Goal: Transaction & Acquisition: Purchase product/service

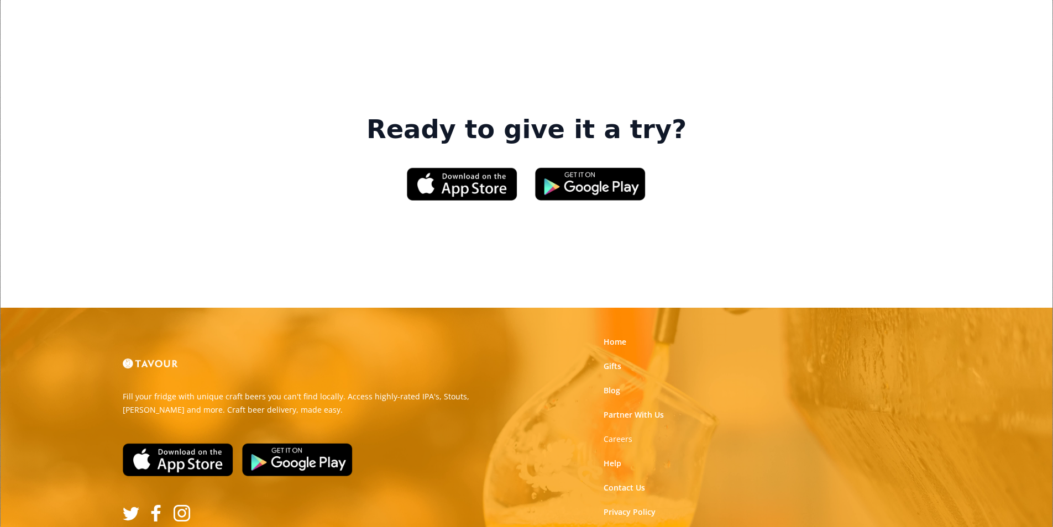
scroll to position [1673, 0]
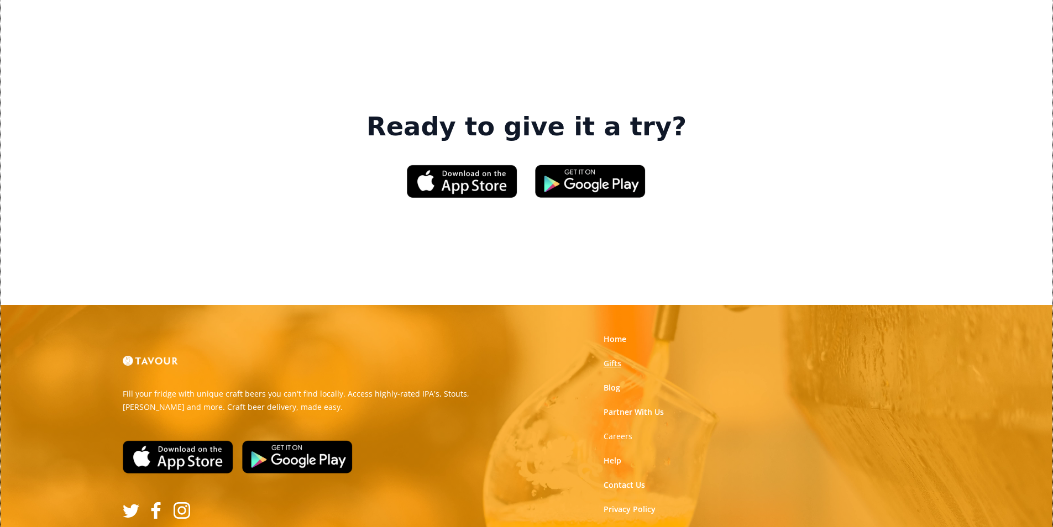
click at [614, 358] on link "Gifts" at bounding box center [613, 363] width 18 height 11
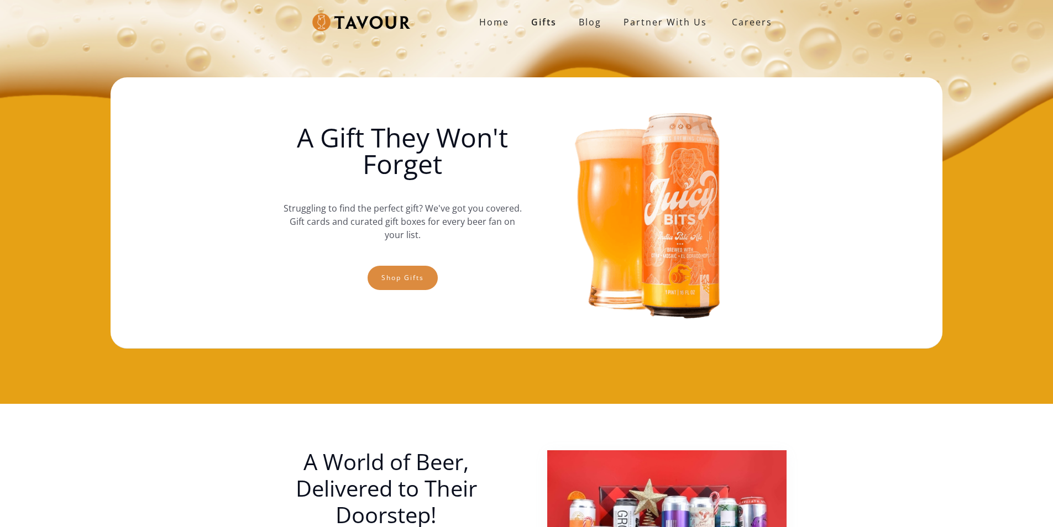
click at [433, 276] on link "Shop gifts" at bounding box center [403, 278] width 70 height 24
click at [434, 270] on link "Shop gifts" at bounding box center [403, 278] width 70 height 24
click at [414, 277] on link "Shop gifts" at bounding box center [403, 278] width 70 height 24
click at [384, 283] on link "Shop gifts" at bounding box center [403, 278] width 70 height 24
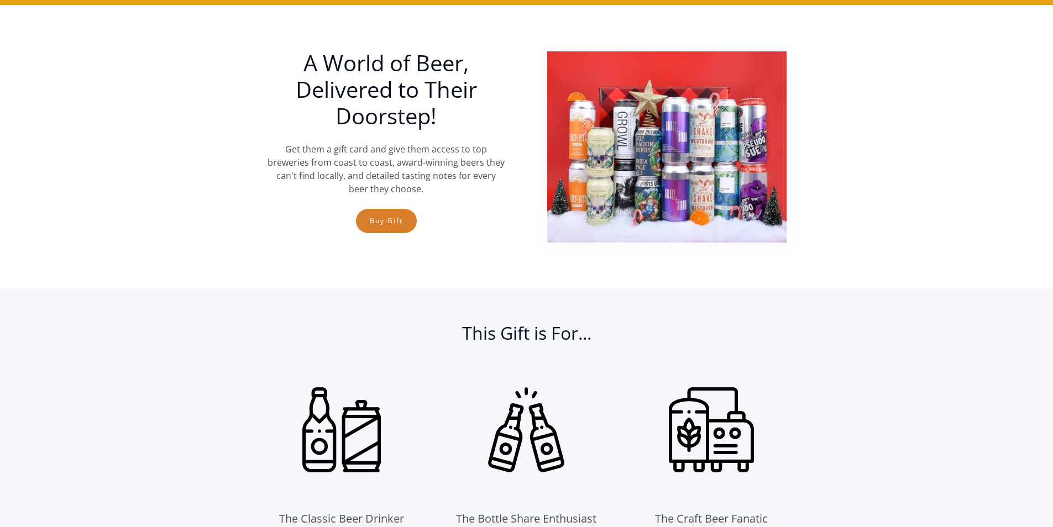
scroll to position [404, 0]
